Goal: Find specific page/section: Find specific page/section

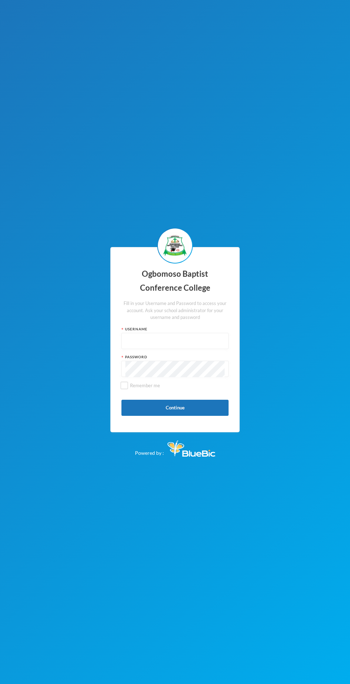
click at [196, 349] on input "text" at bounding box center [174, 341] width 99 height 16
type input "Obacco020"
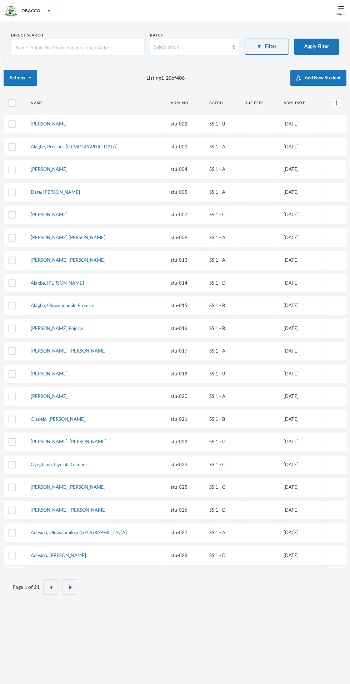
click at [344, 14] on div "Menu" at bounding box center [341, 13] width 9 height 5
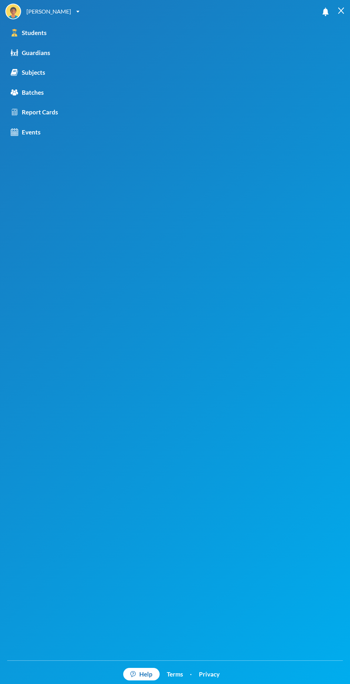
click at [44, 90] on link "Batches" at bounding box center [61, 93] width 123 height 20
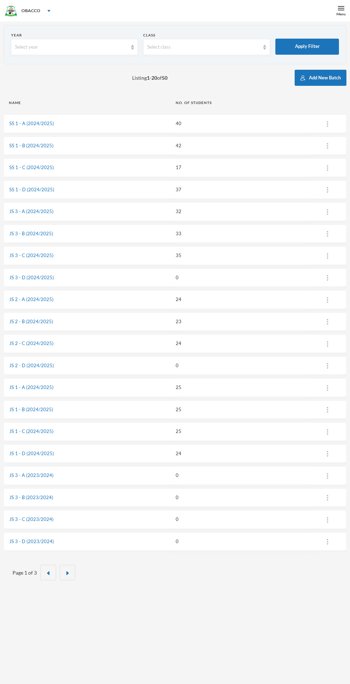
click at [36, 122] on link "SS 1 - A (2024/2025)" at bounding box center [31, 123] width 45 height 6
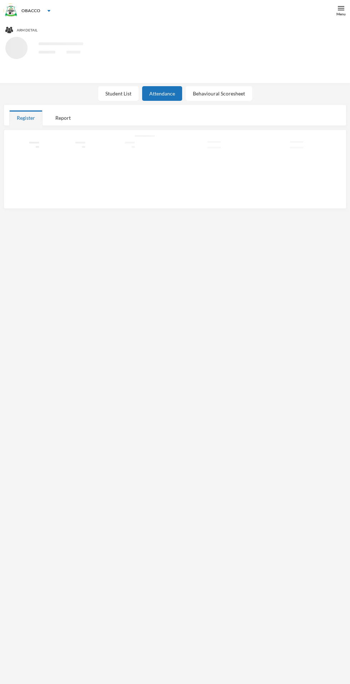
click at [125, 93] on div "Student List" at bounding box center [118, 93] width 40 height 15
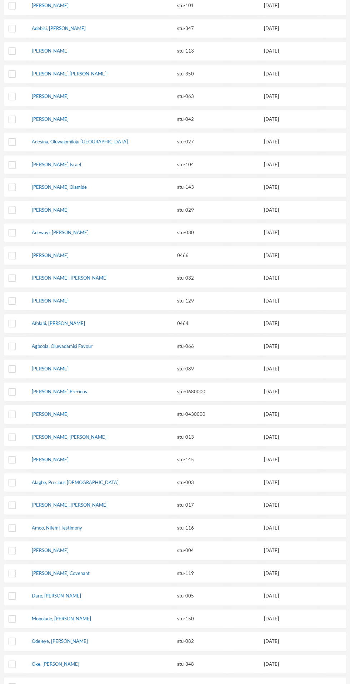
scroll to position [170, 0]
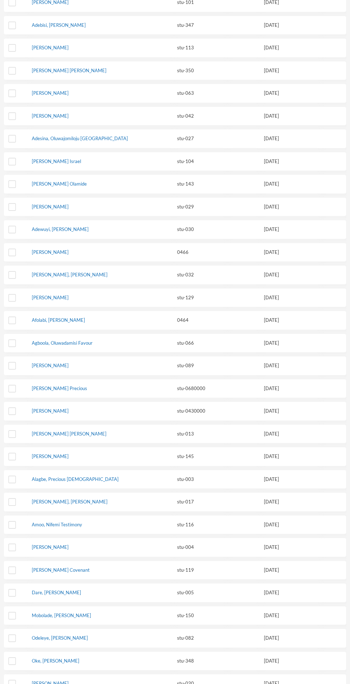
click at [69, 544] on link "[PERSON_NAME]" at bounding box center [50, 547] width 37 height 6
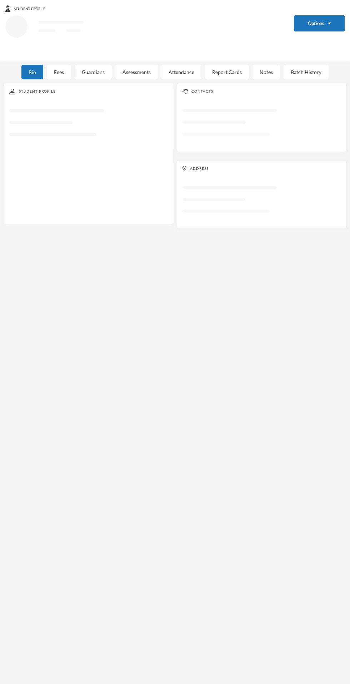
scroll to position [21, 0]
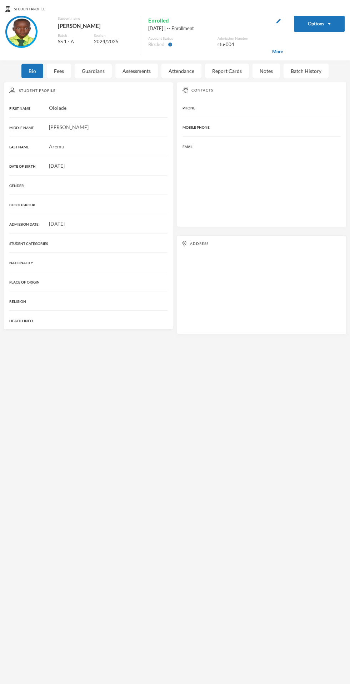
click at [33, 35] on img at bounding box center [21, 32] width 29 height 29
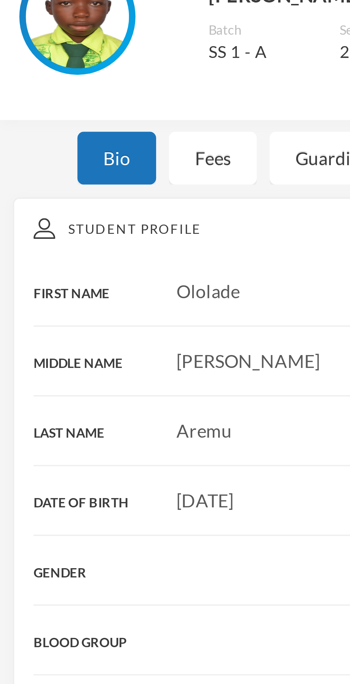
scroll to position [0, 0]
